Goal: Task Accomplishment & Management: Complete application form

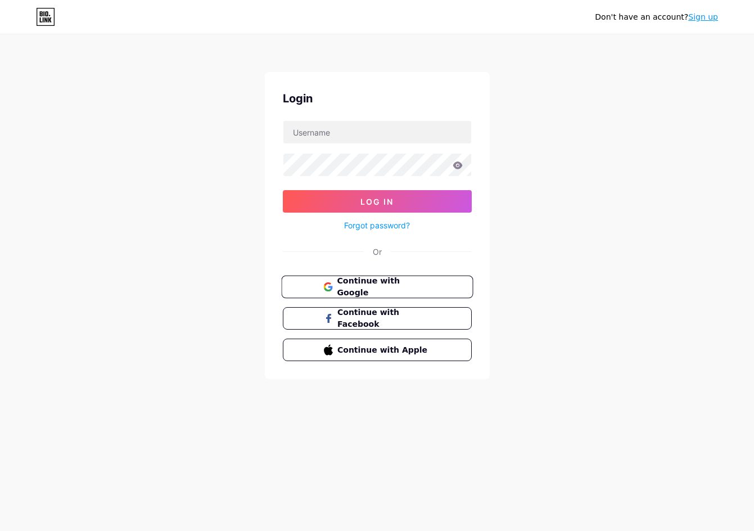
click at [394, 285] on span "Continue with Google" at bounding box center [384, 287] width 94 height 24
